Goal: Task Accomplishment & Management: Manage account settings

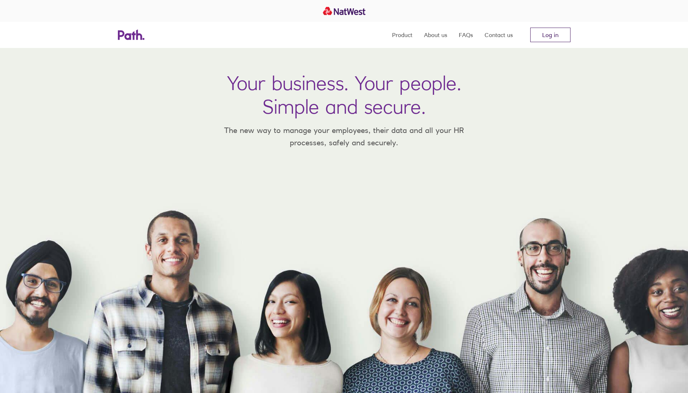
drag, startPoint x: 0, startPoint y: 0, endPoint x: 550, endPoint y: 33, distance: 551.4
click at [550, 33] on link "Log in" at bounding box center [550, 35] width 40 height 15
click at [541, 40] on link "Log in" at bounding box center [550, 35] width 40 height 15
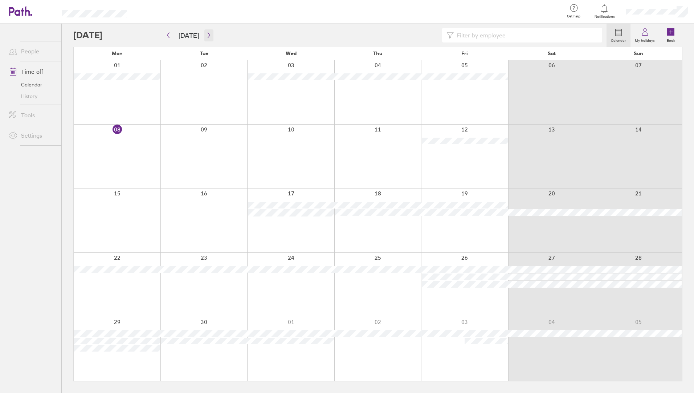
click at [206, 34] on icon "button" at bounding box center [208, 35] width 5 height 6
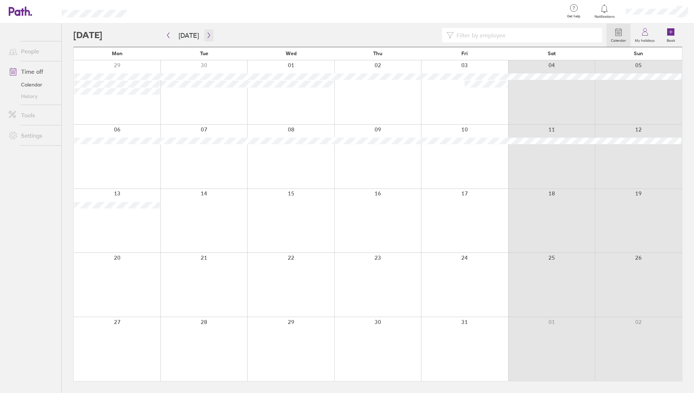
click at [206, 34] on icon "button" at bounding box center [208, 35] width 5 height 6
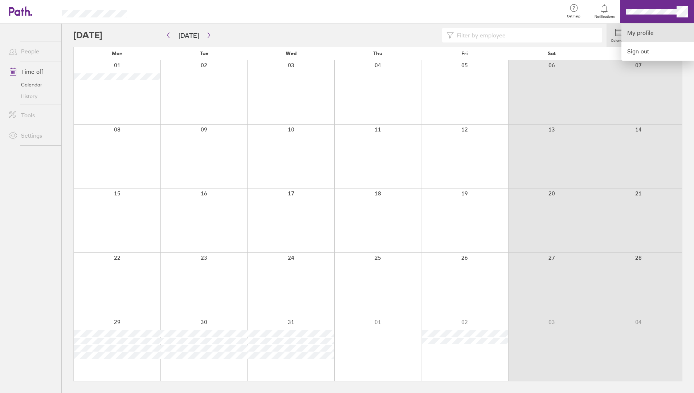
click at [646, 32] on link "My profile" at bounding box center [657, 33] width 73 height 19
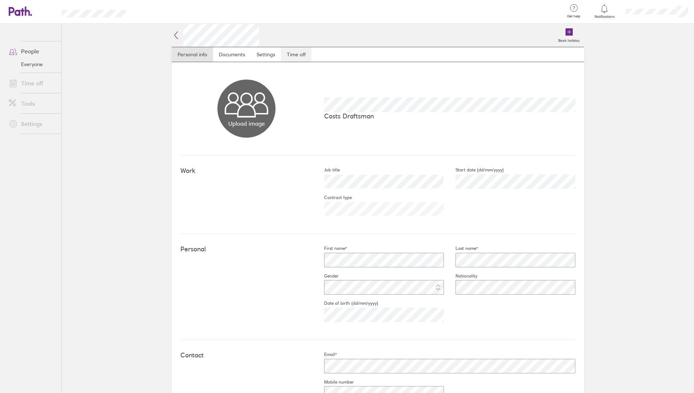
click at [290, 54] on link "Time off" at bounding box center [296, 54] width 30 height 15
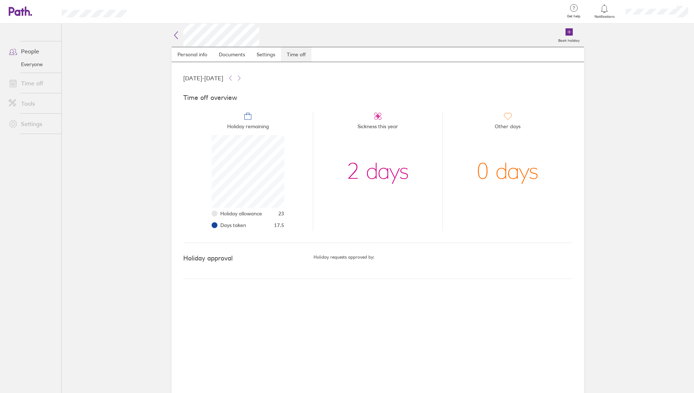
scroll to position [73, 73]
click at [41, 83] on link "Time off" at bounding box center [32, 83] width 58 height 15
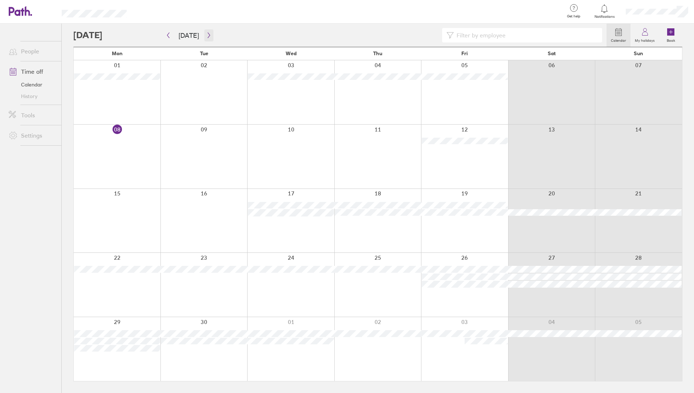
click at [209, 33] on icon "button" at bounding box center [208, 35] width 5 height 6
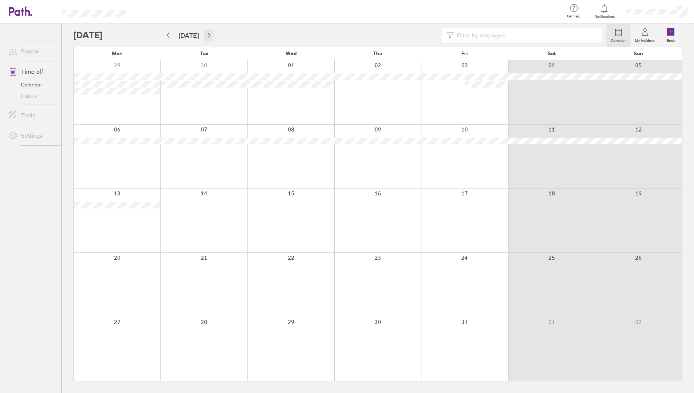
click at [209, 33] on icon "button" at bounding box center [208, 35] width 5 height 6
